Goal: Navigation & Orientation: Find specific page/section

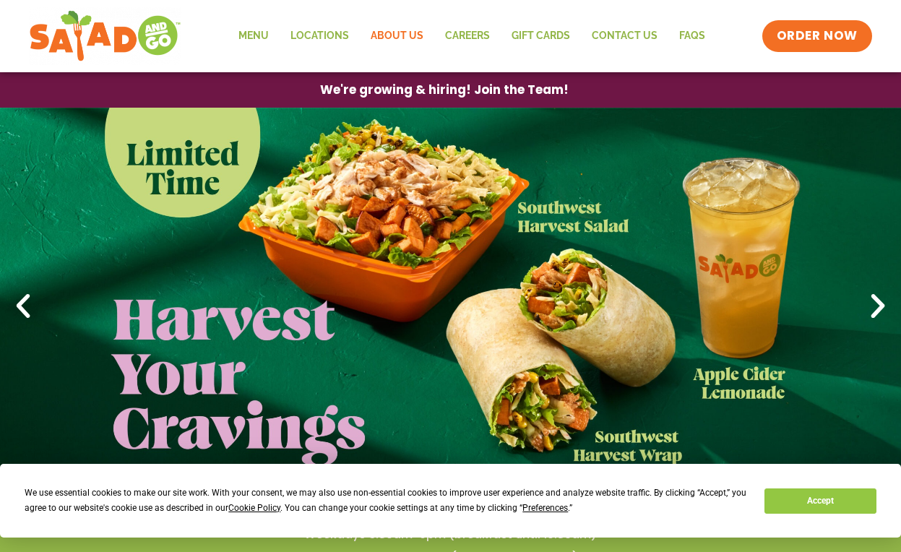
click at [413, 31] on link "About Us" at bounding box center [397, 36] width 74 height 33
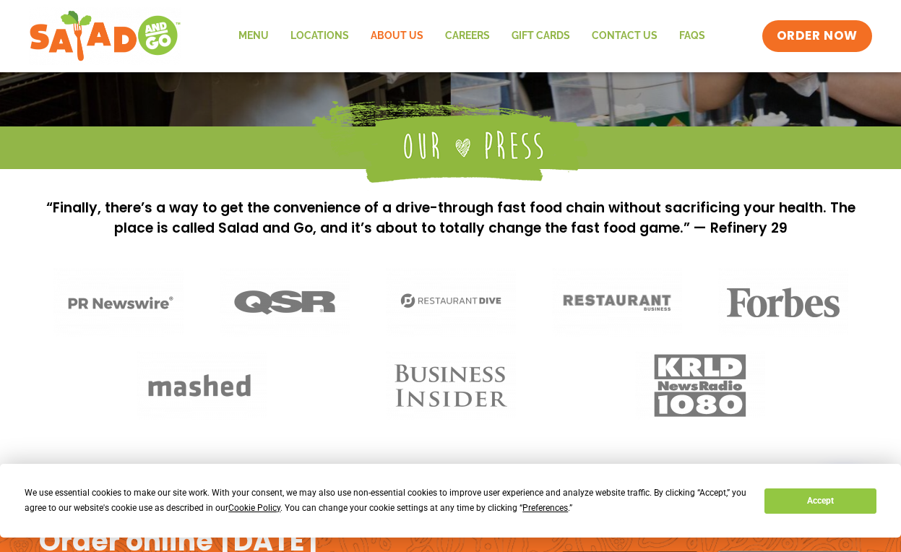
scroll to position [1207, 0]
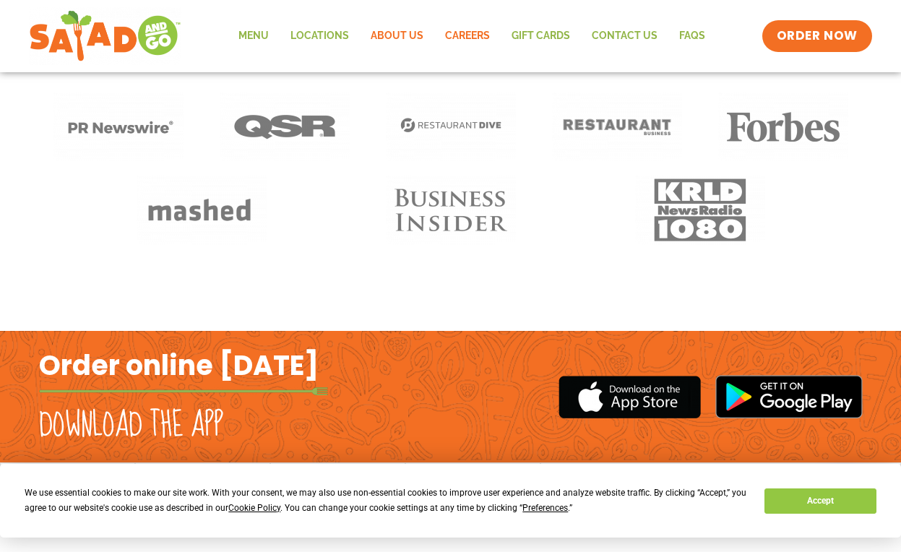
click at [471, 39] on link "Careers" at bounding box center [467, 36] width 66 height 33
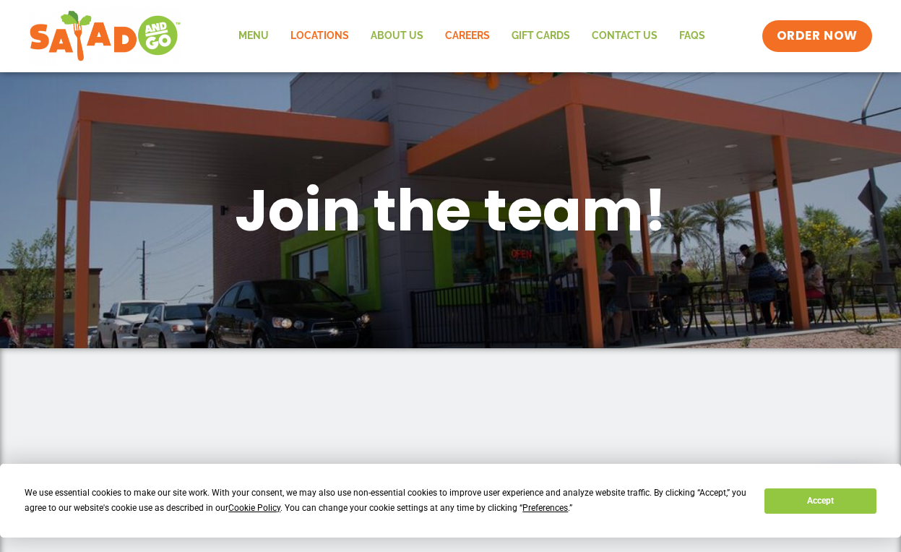
click at [330, 35] on link "Locations" at bounding box center [320, 36] width 80 height 33
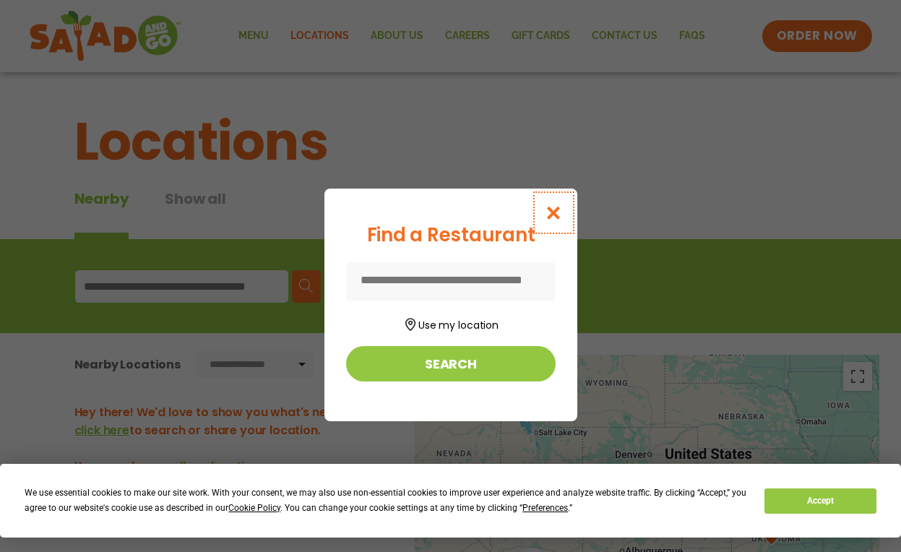
click at [557, 208] on icon "Close modal" at bounding box center [553, 212] width 18 height 15
